Goal: Information Seeking & Learning: Check status

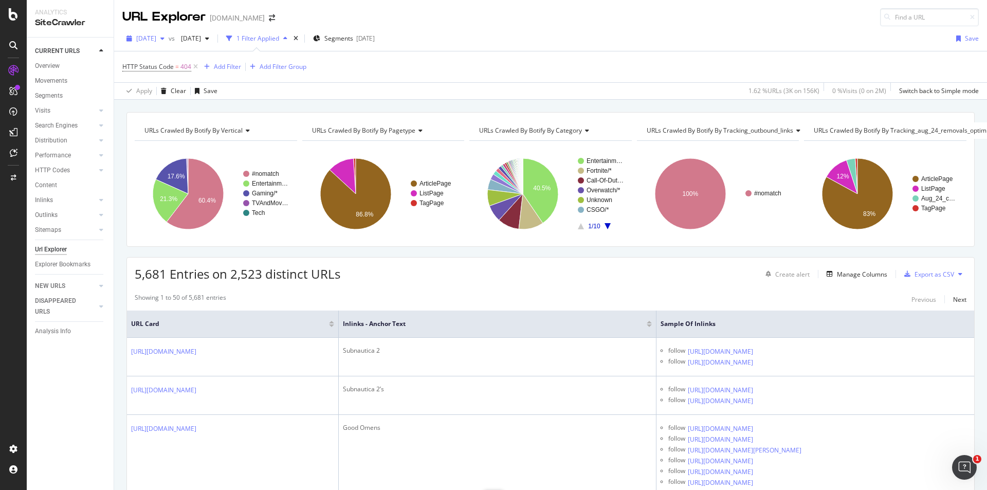
click at [156, 36] on span "[DATE]" at bounding box center [146, 38] width 20 height 9
click at [181, 72] on div "[DATE]" at bounding box center [164, 75] width 55 height 9
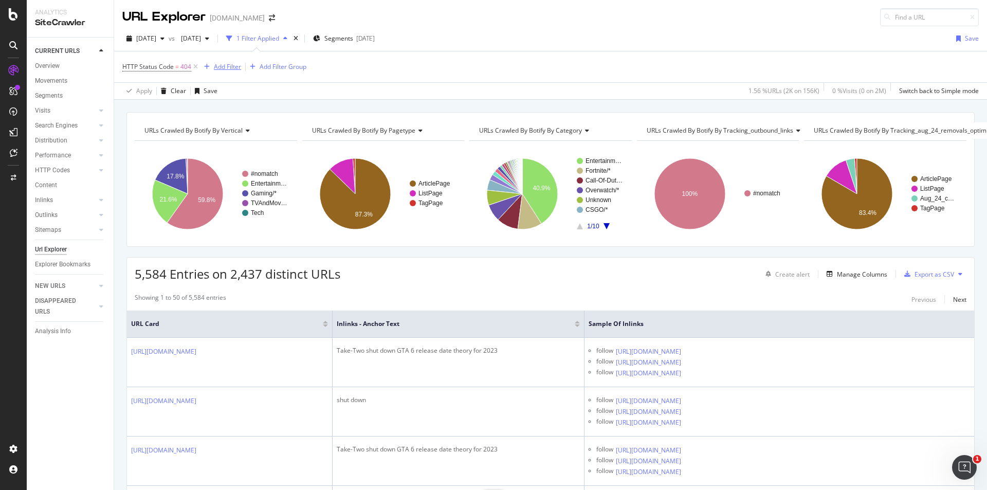
click at [232, 69] on div "Add Filter" at bounding box center [227, 66] width 27 height 9
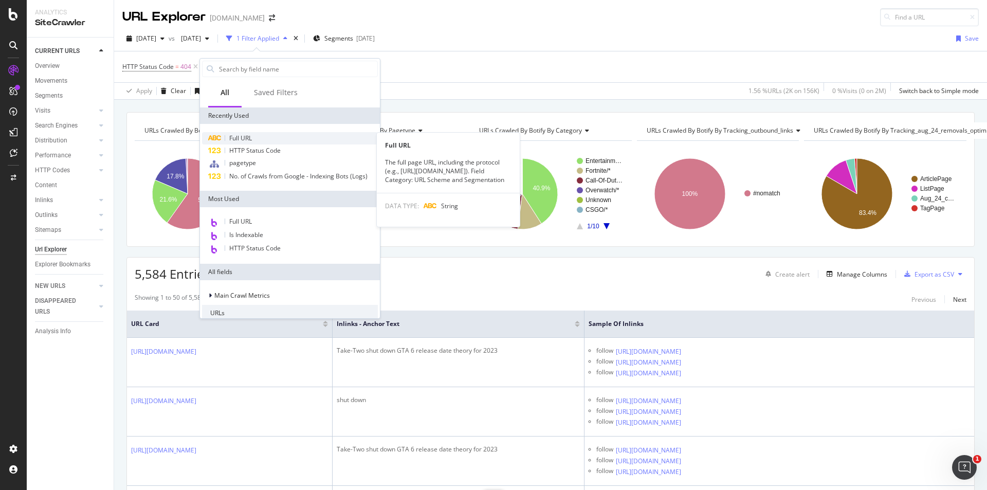
click at [263, 134] on div "Full URL" at bounding box center [290, 138] width 176 height 12
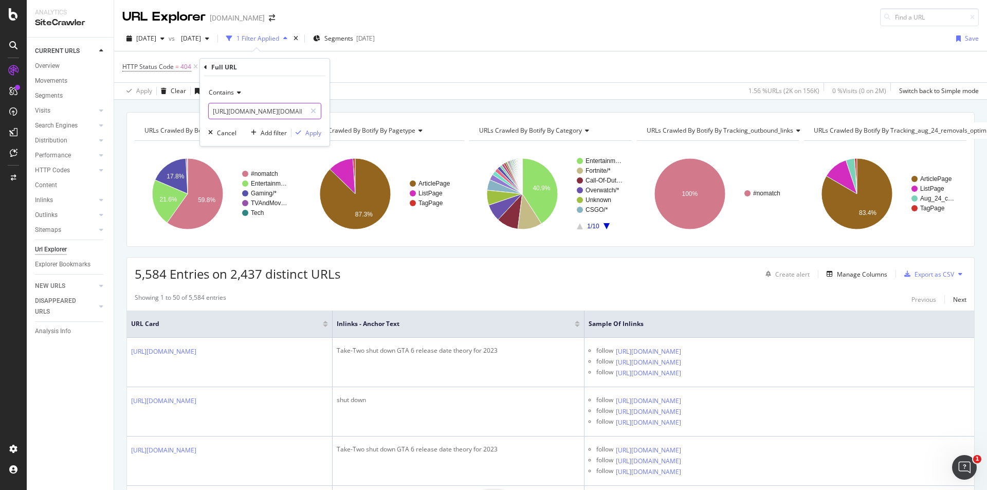
click at [288, 113] on input "[URL][DOMAIN_NAME][DOMAIN_NAME]" at bounding box center [257, 111] width 97 height 16
paste input "entertainment/irl-twitch-streamers-zoo-trip-wild-after-lions-mating-1105137"
type input "[URL][DOMAIN_NAME]"
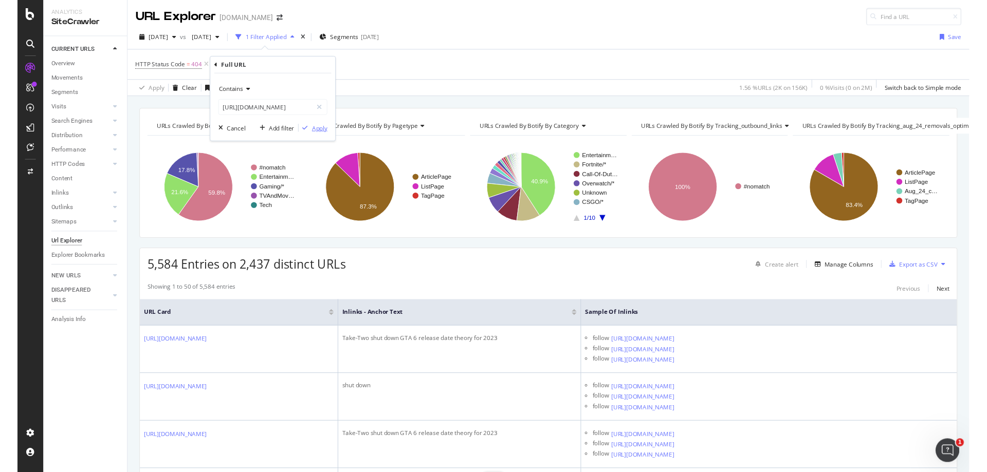
scroll to position [0, 0]
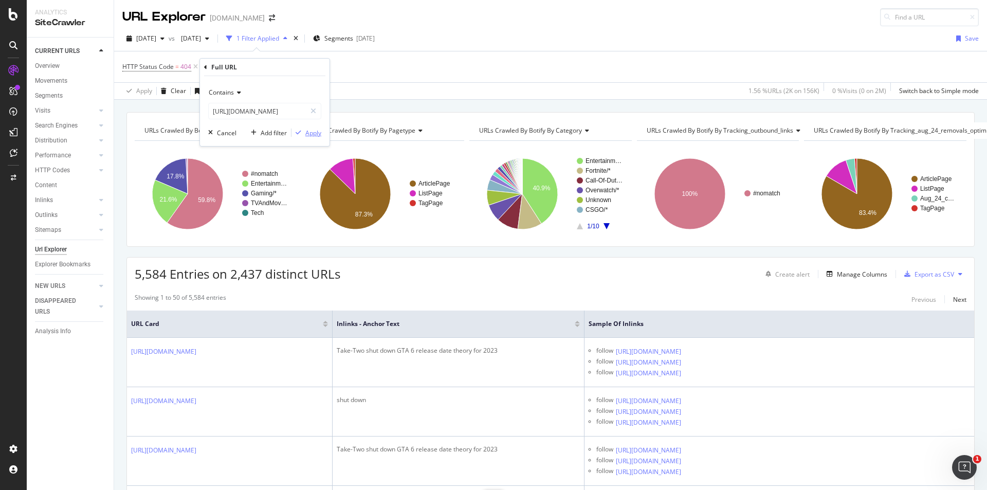
click at [313, 131] on div "Apply" at bounding box center [313, 132] width 16 height 9
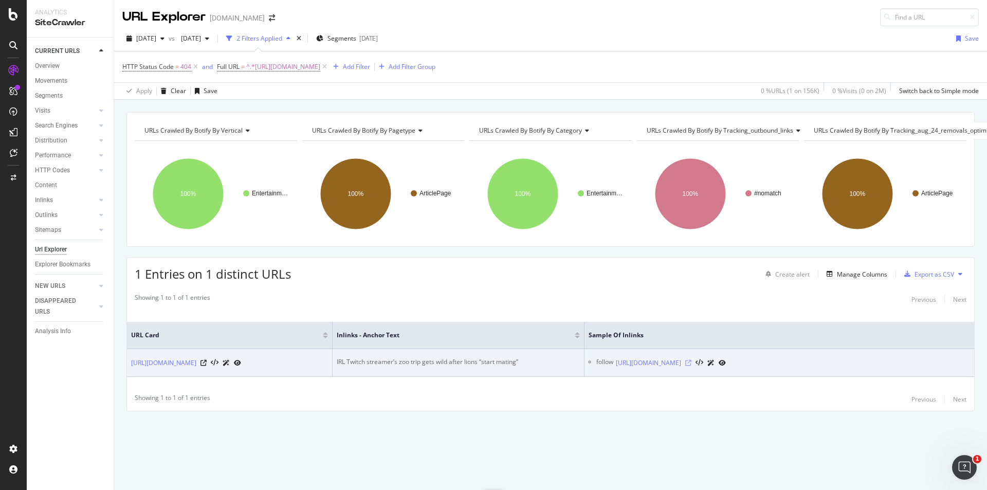
click at [691, 363] on icon at bounding box center [688, 363] width 6 height 6
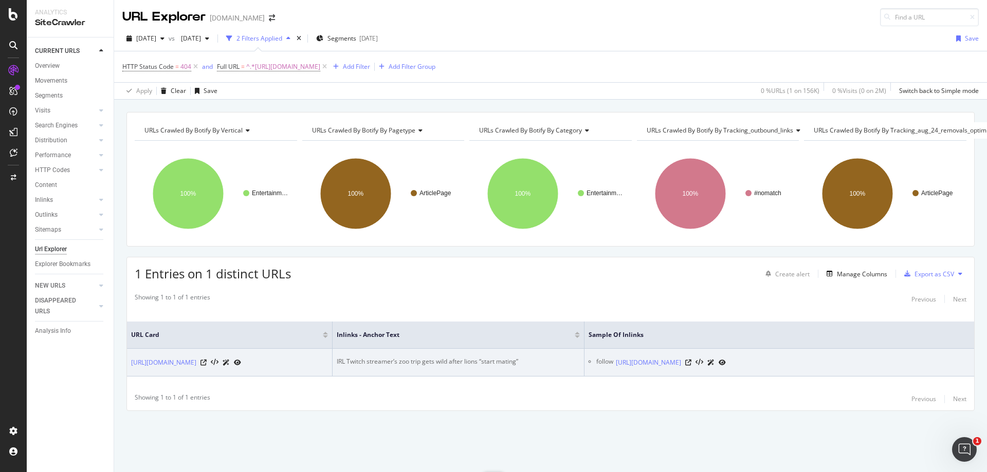
click at [497, 360] on div "IRL Twitch streamer’s zoo trip gets wild after lions “start mating”" at bounding box center [458, 361] width 243 height 9
drag, startPoint x: 336, startPoint y: 354, endPoint x: 366, endPoint y: 361, distance: 31.6
click at [366, 361] on td "IRL Twitch streamer’s zoo trip gets wild after lions “start mating”" at bounding box center [459, 363] width 252 height 28
copy div "IRL Twitch"
